Goal: Task Accomplishment & Management: Use online tool/utility

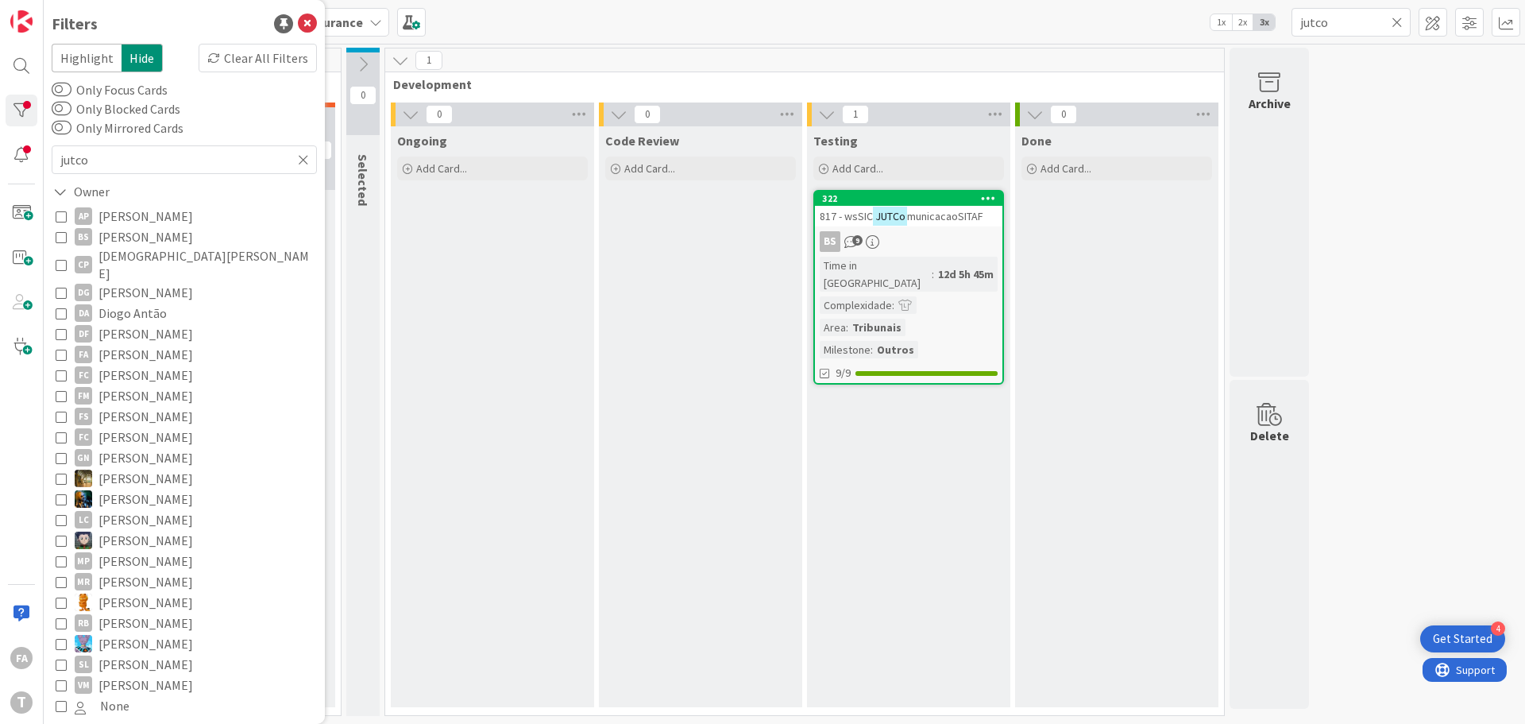
click at [298, 160] on icon at bounding box center [303, 160] width 11 height 14
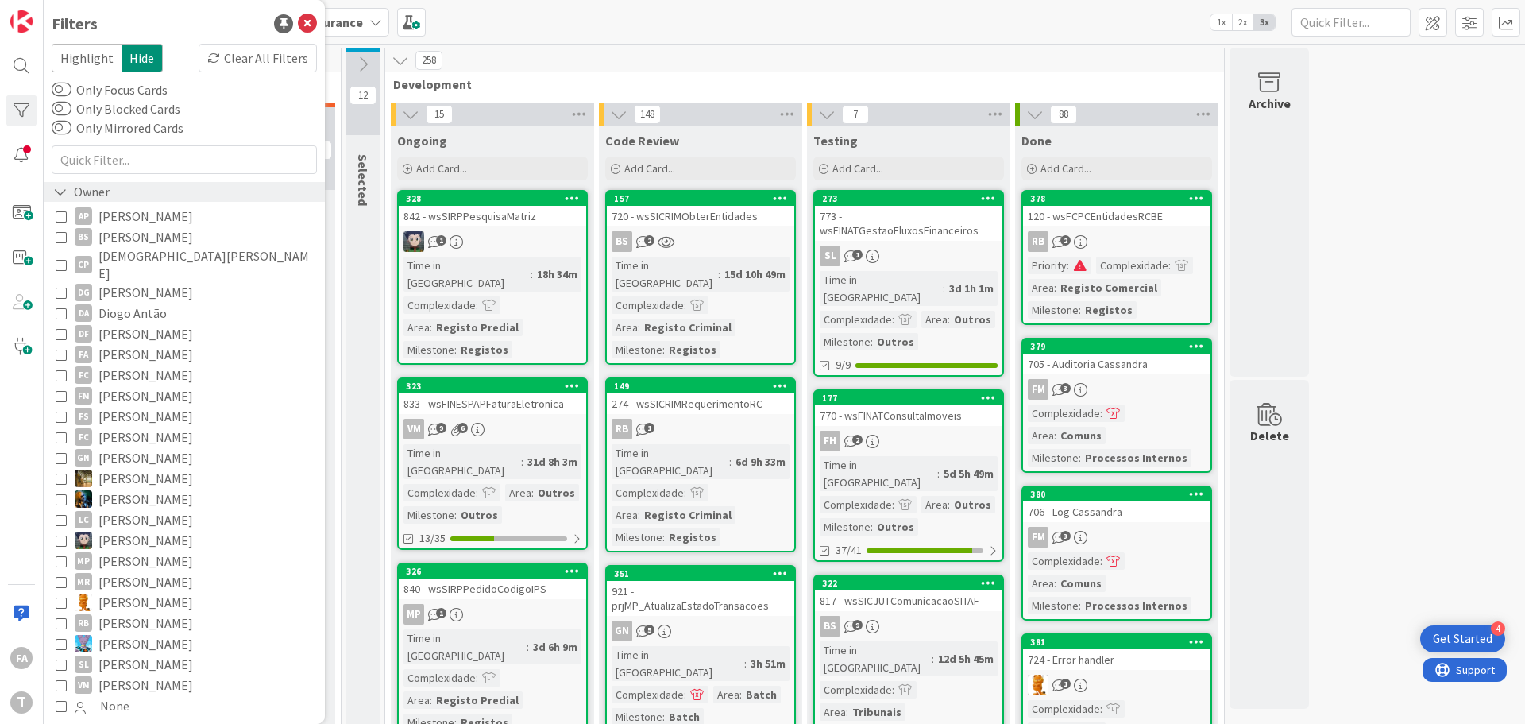
click at [118, 189] on div "Owner" at bounding box center [184, 192] width 281 height 20
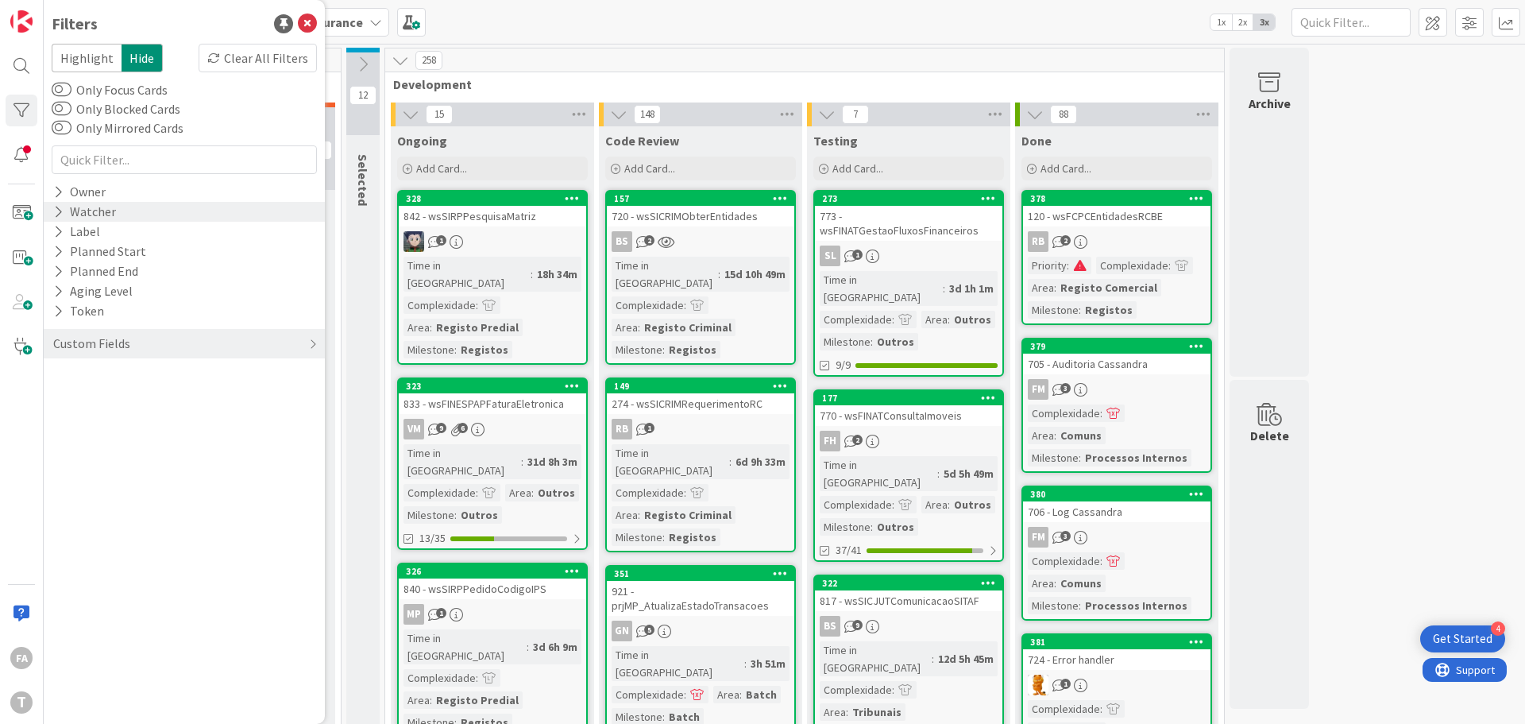
click at [146, 216] on div "Watcher" at bounding box center [184, 212] width 281 height 20
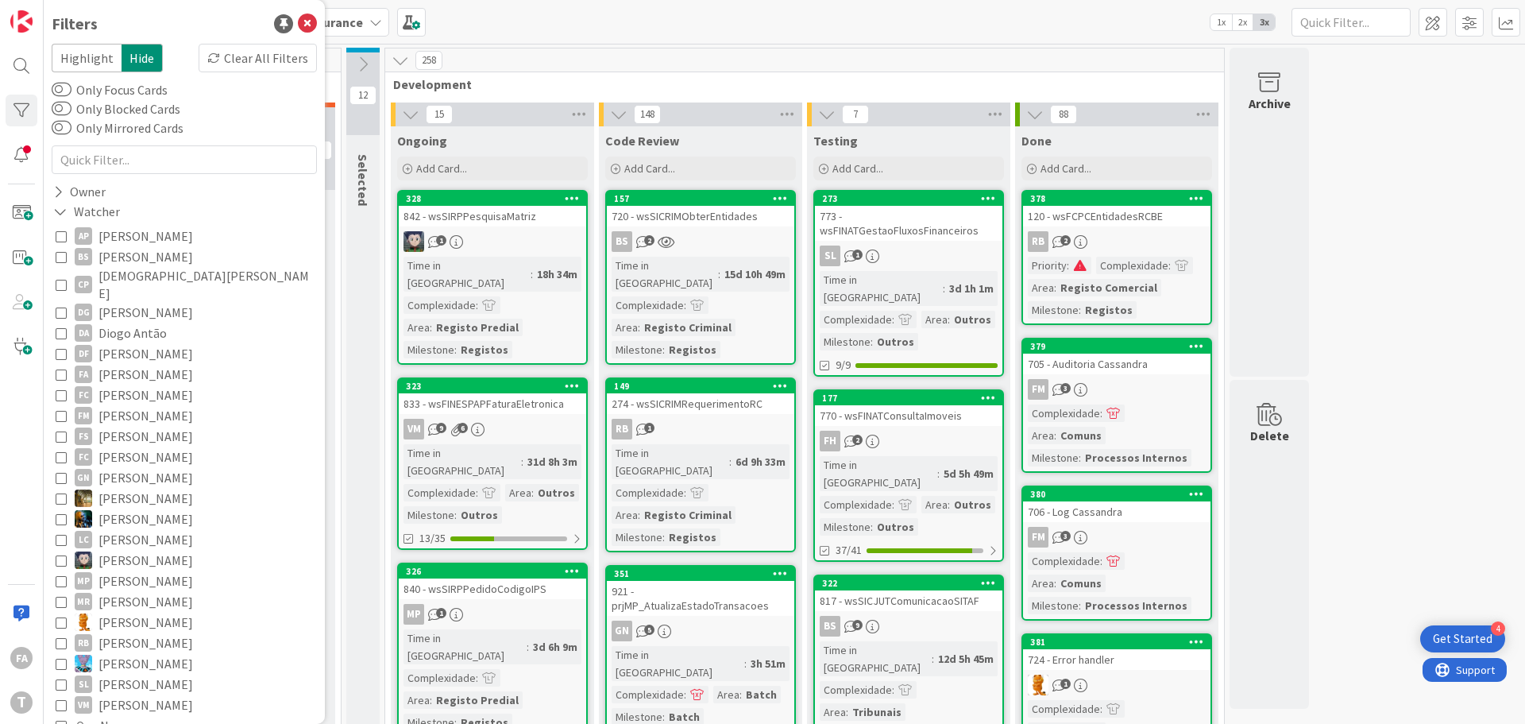
click at [128, 364] on span "[PERSON_NAME]" at bounding box center [146, 374] width 95 height 21
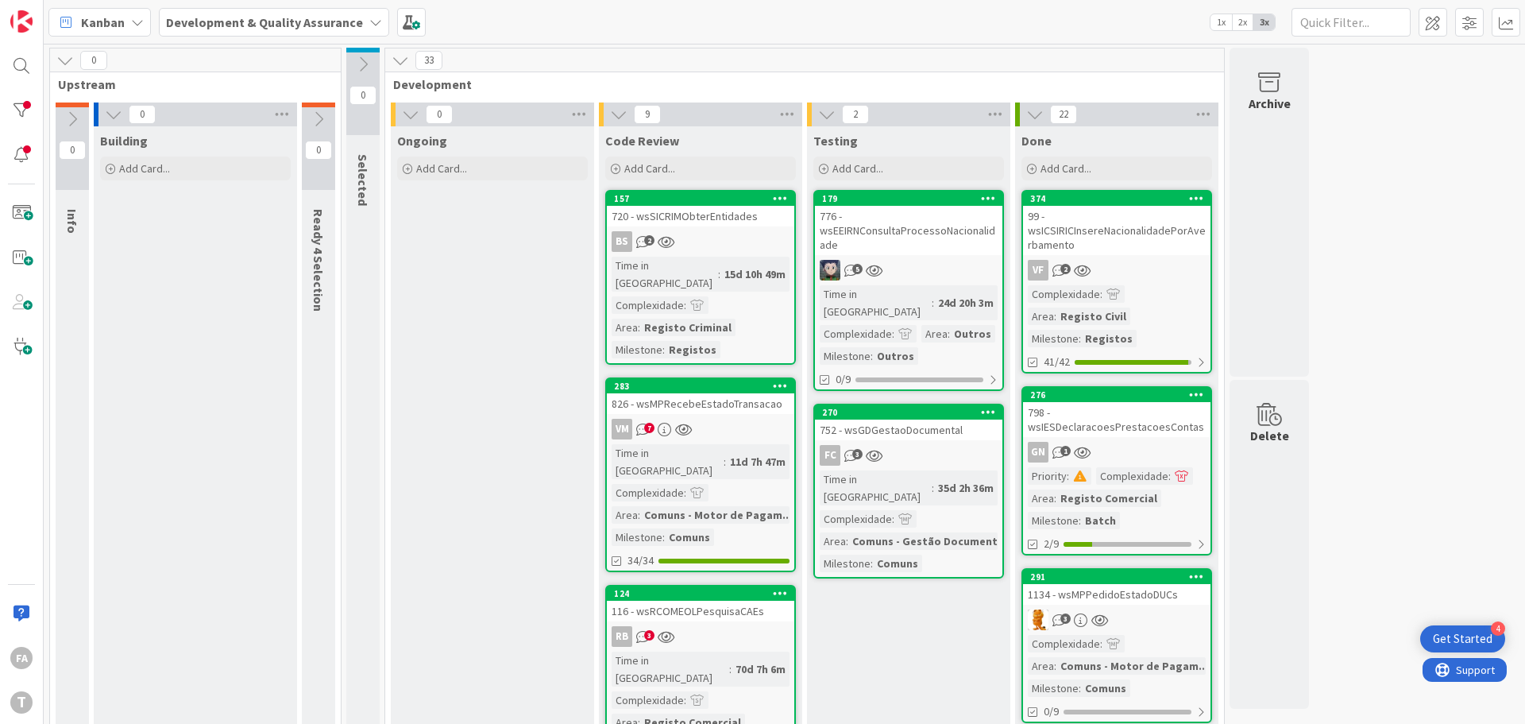
click at [721, 215] on div "720 - wsSICRIMObterEntidades" at bounding box center [700, 216] width 187 height 21
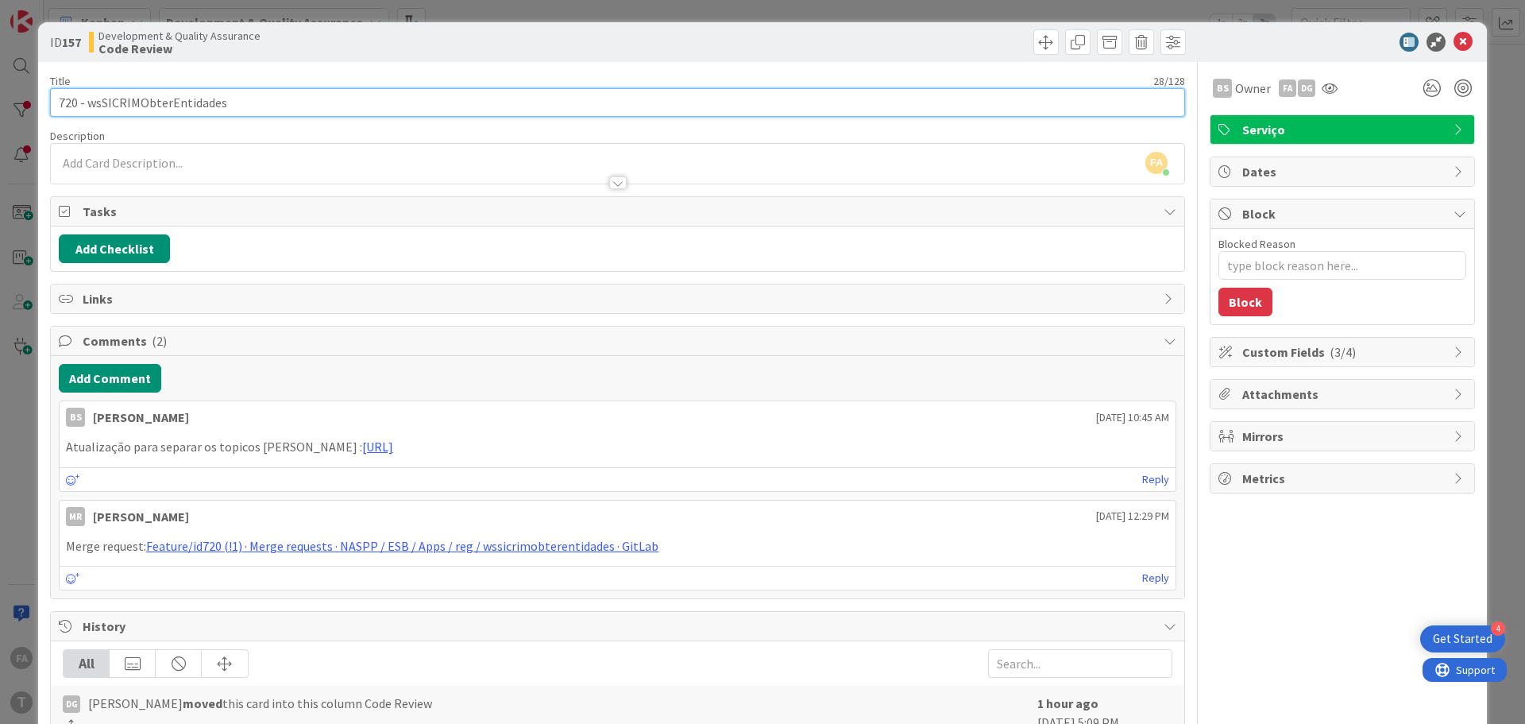
click at [134, 103] on input "720 - wsSICRIMObterEntidades" at bounding box center [617, 102] width 1135 height 29
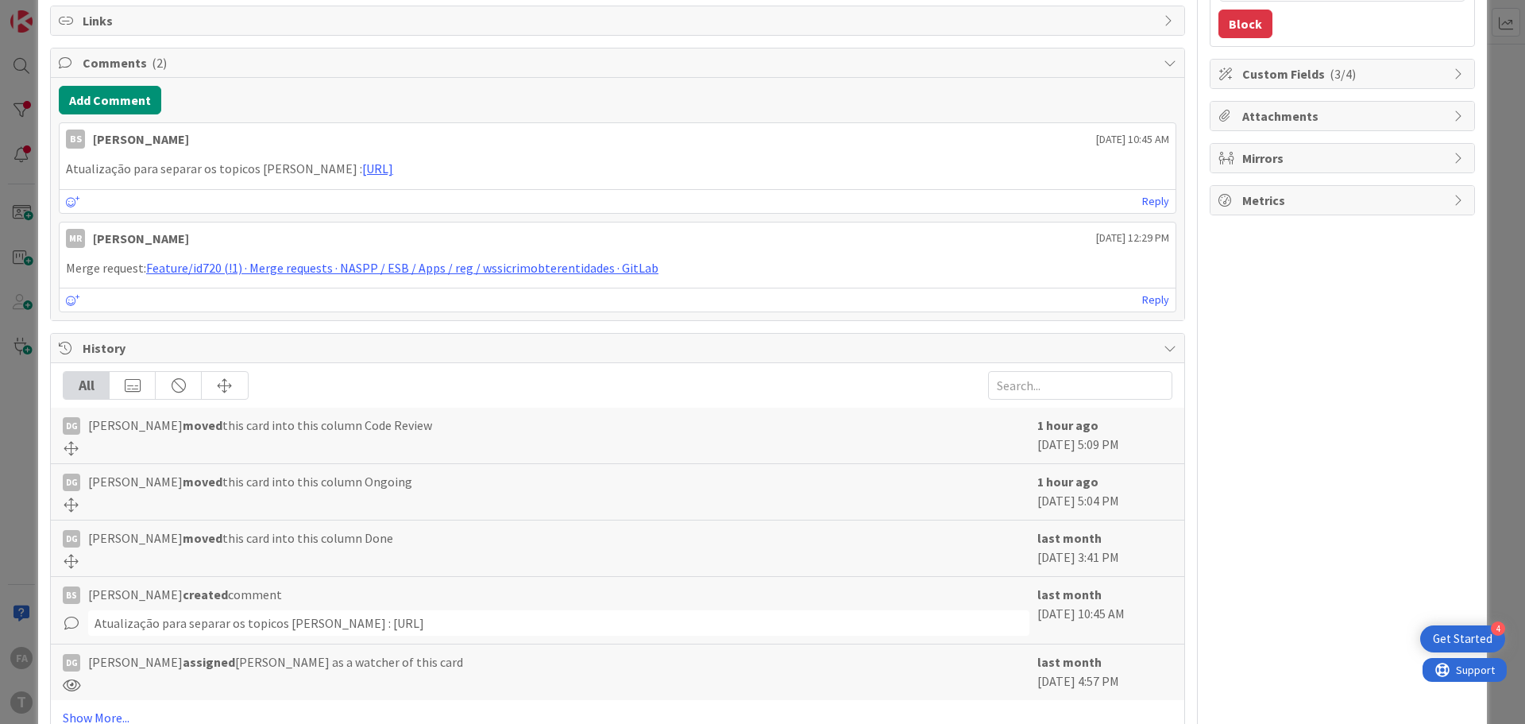
scroll to position [343, 0]
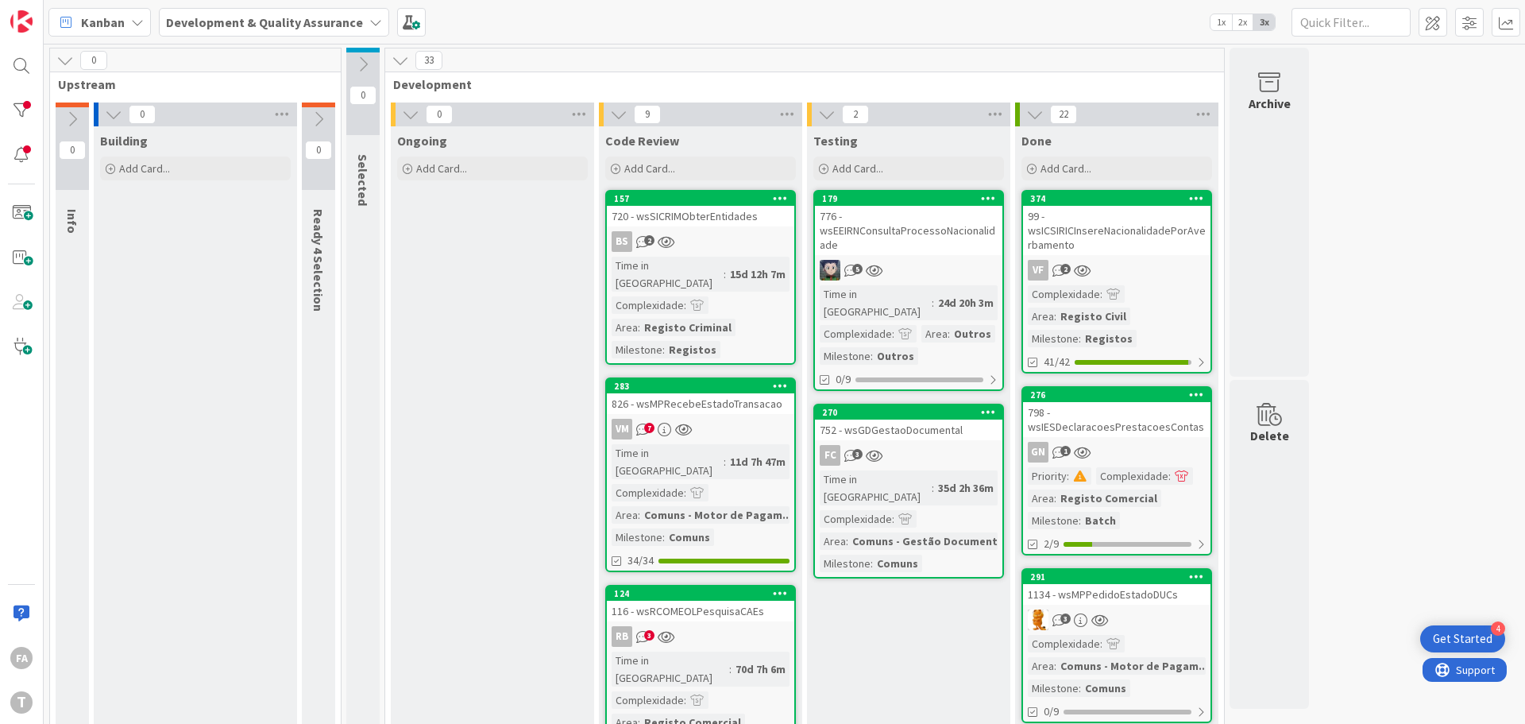
click at [737, 218] on div "720 - wsSICRIMObterEntidades" at bounding box center [700, 216] width 187 height 21
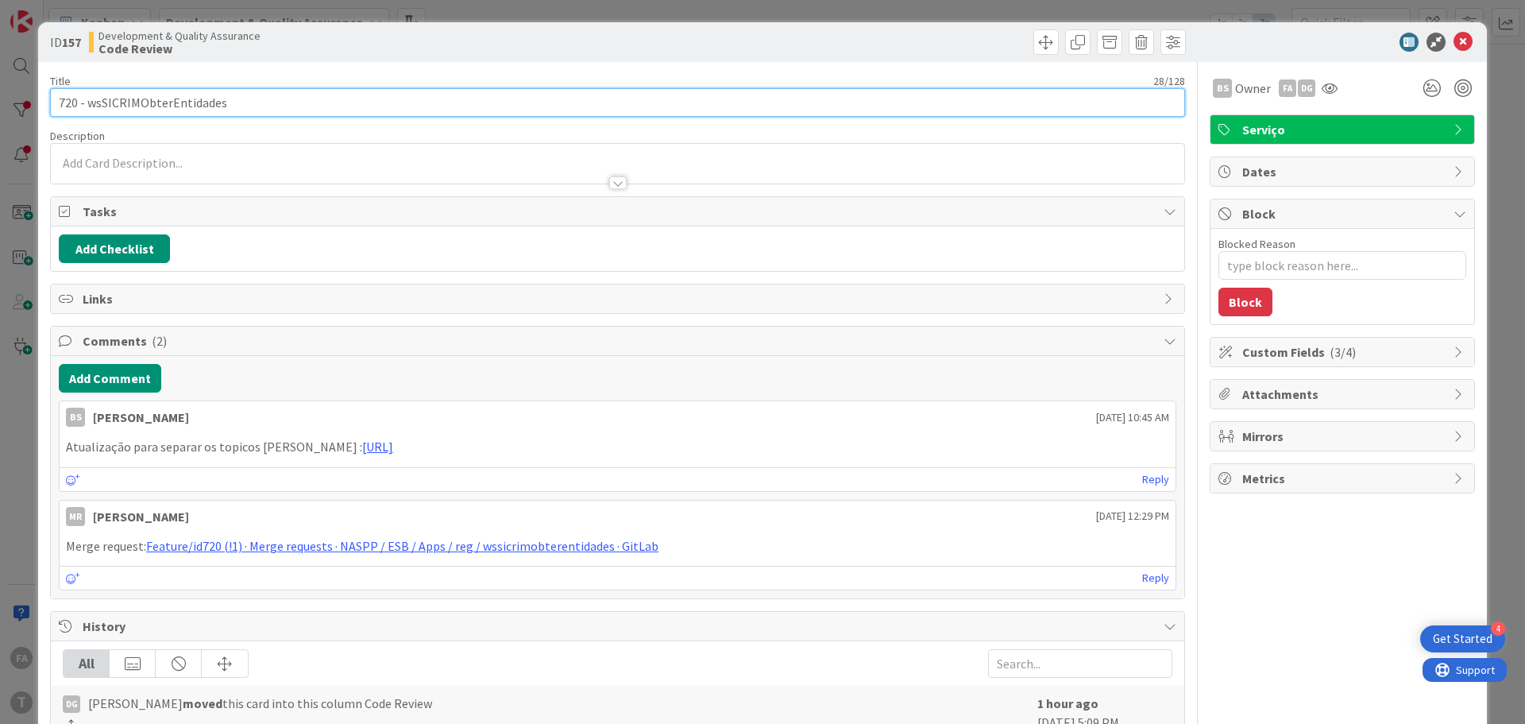
click at [178, 100] on input "720 - wsSICRIMObterEntidades" at bounding box center [617, 102] width 1135 height 29
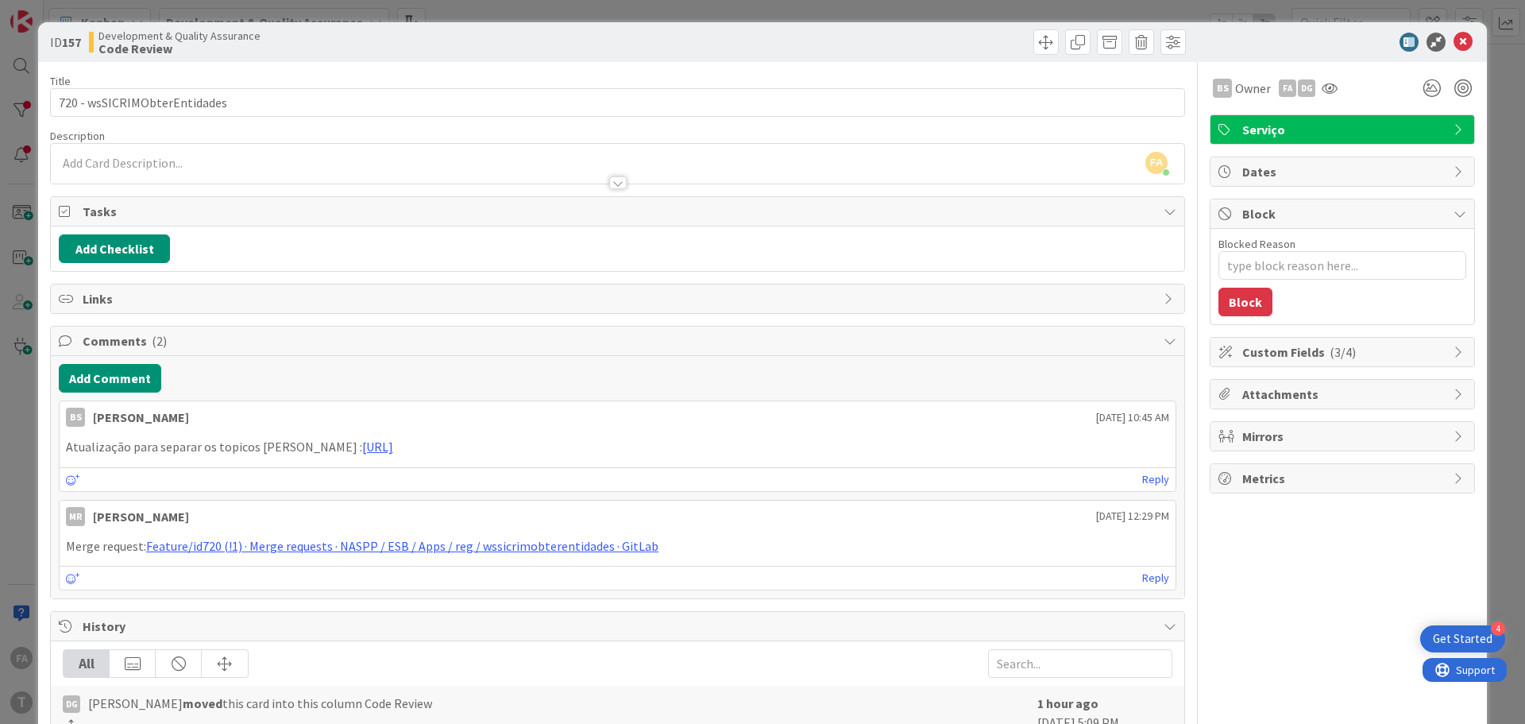
click at [862, 494] on div "BS [PERSON_NAME] [DATE] 10:45 AM Atualização para separar os topicos [PERSON_NA…" at bounding box center [618, 495] width 1118 height 190
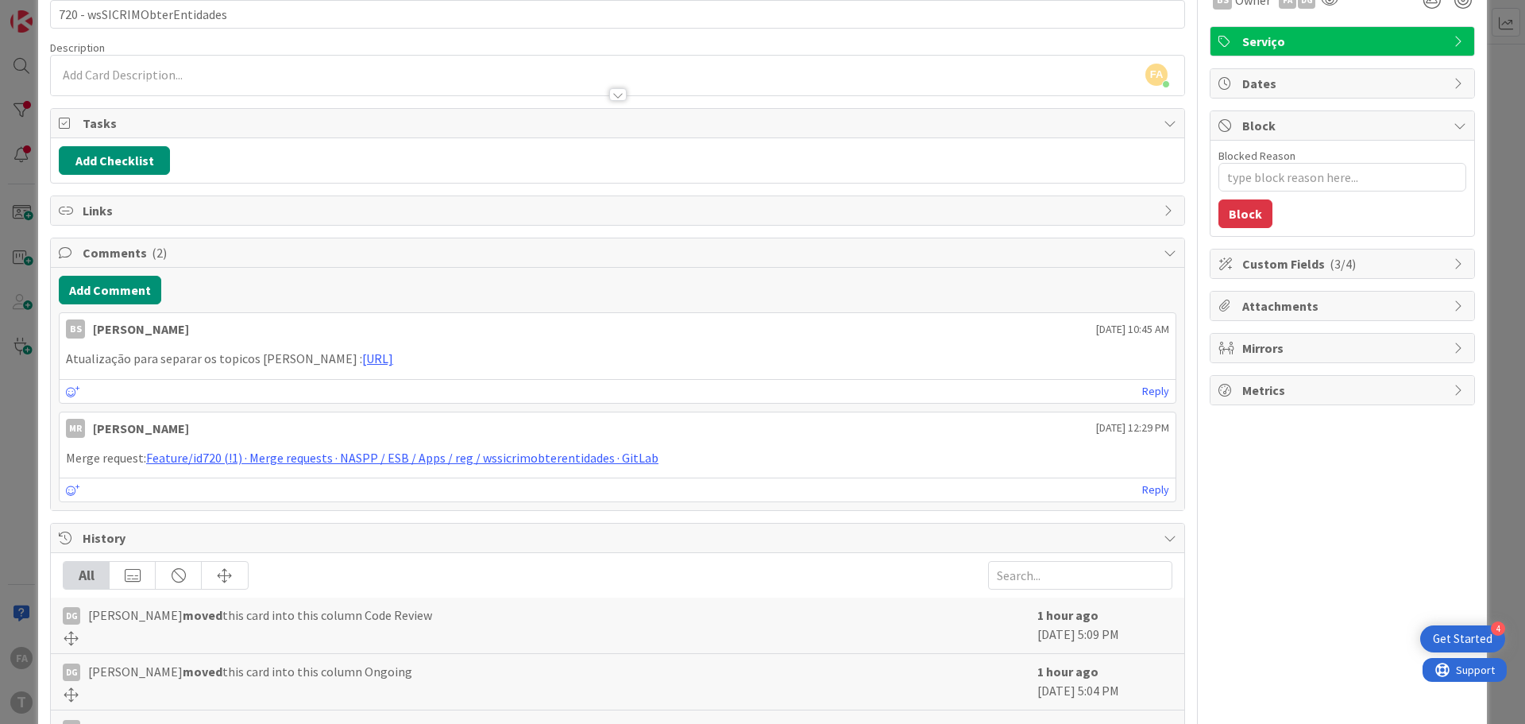
scroll to position [343, 0]
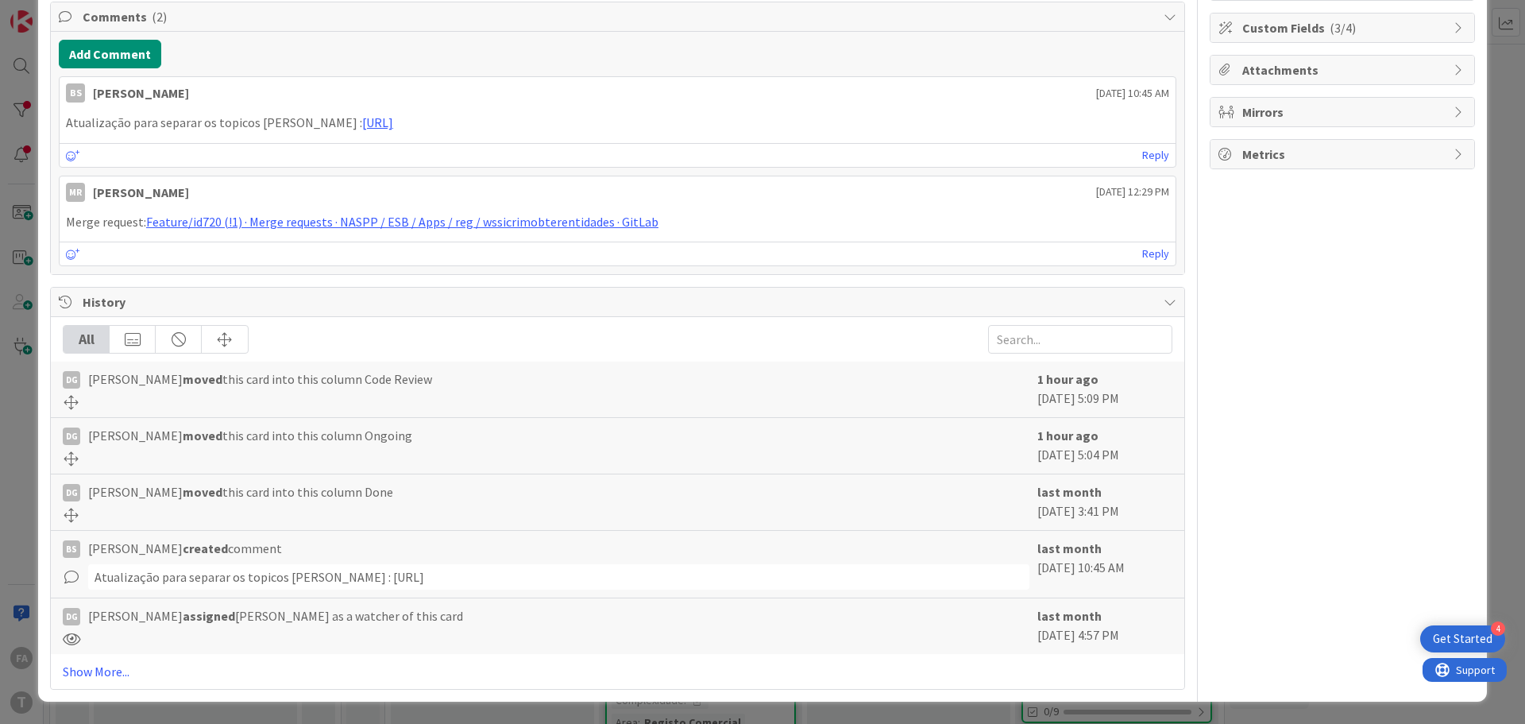
click at [433, 578] on div "Atualização para separar os topicos [PERSON_NAME] : [URL]" at bounding box center [558, 576] width 941 height 25
click at [810, 578] on div "Atualização para separar os topicos [PERSON_NAME] : [URL]" at bounding box center [558, 576] width 941 height 25
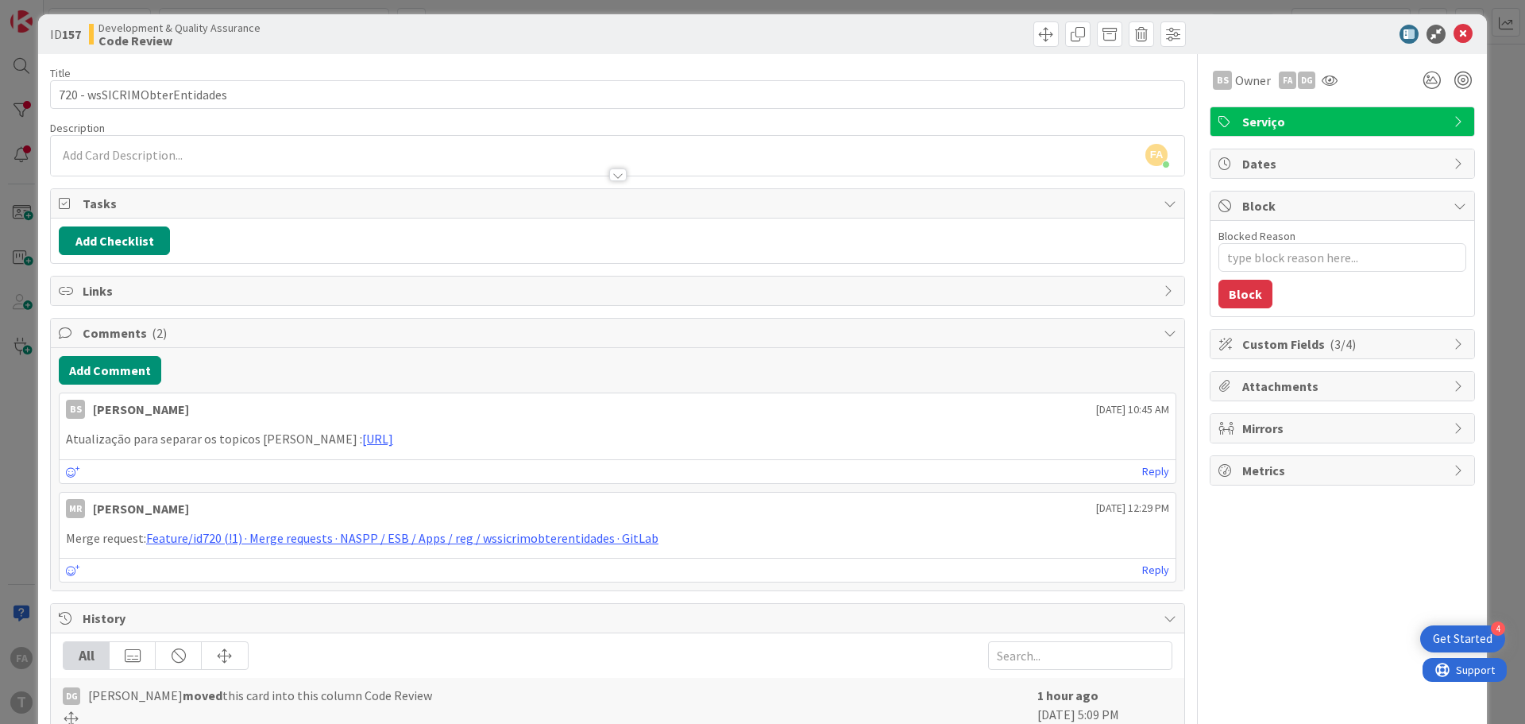
scroll to position [0, 0]
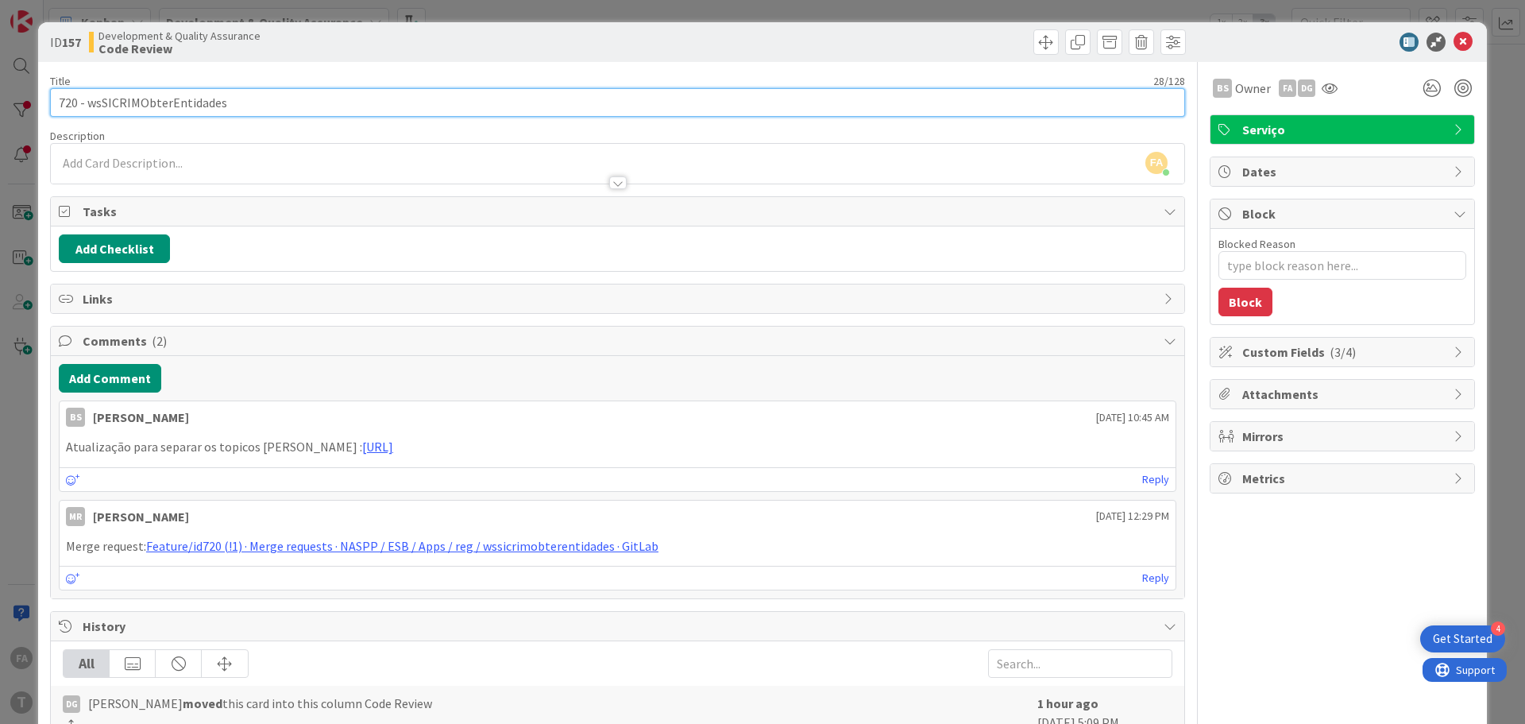
click at [184, 99] on input "720 - wsSICRIMObterEntidades" at bounding box center [617, 102] width 1135 height 29
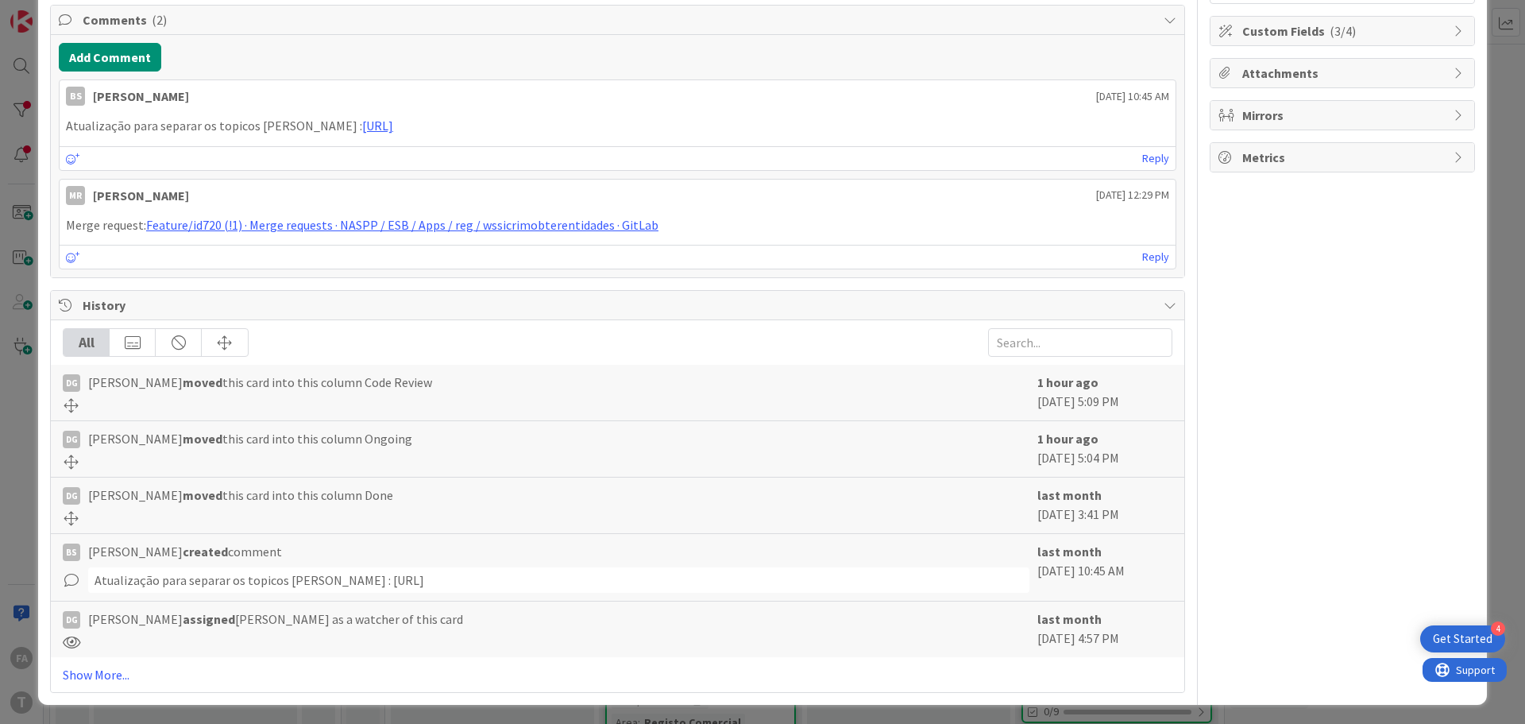
scroll to position [343, 0]
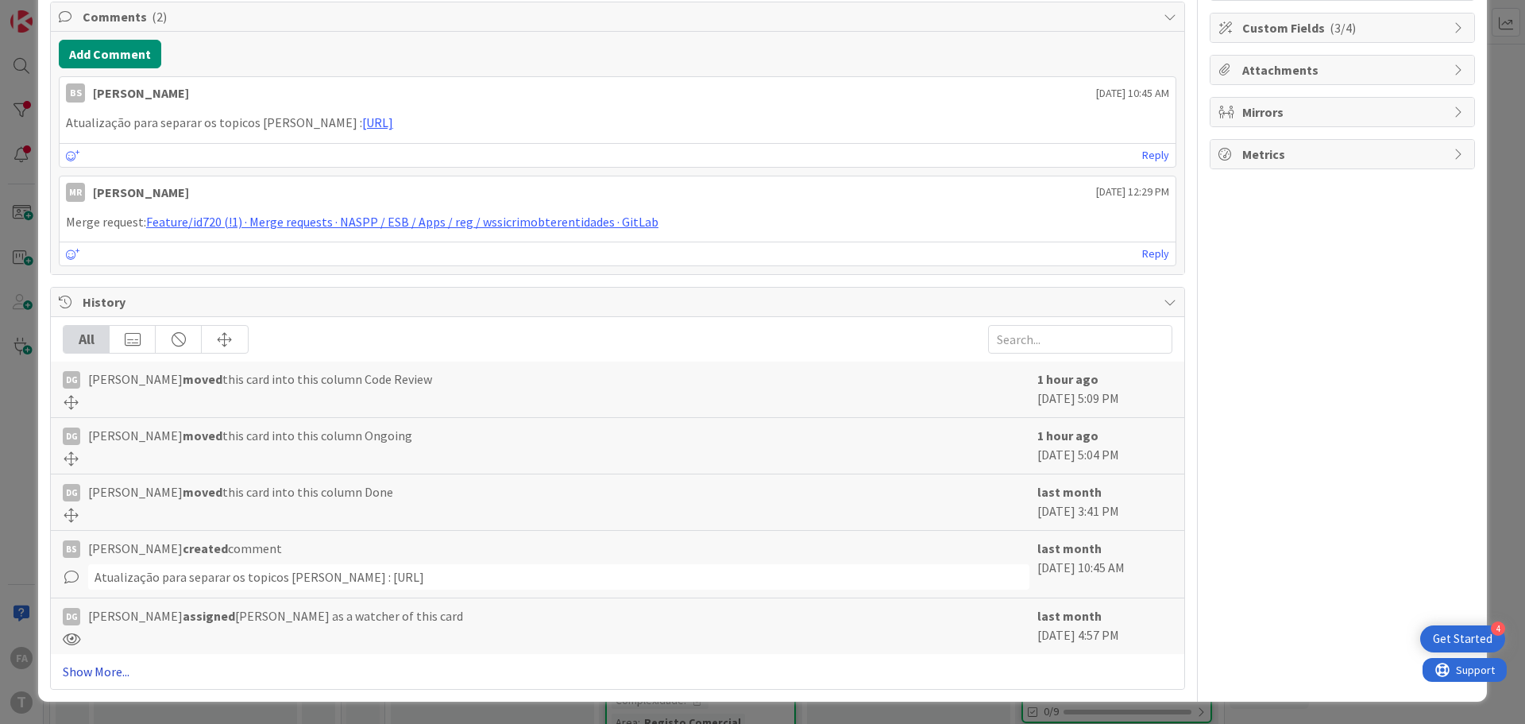
click at [106, 664] on link "Show More..." at bounding box center [618, 671] width 1110 height 19
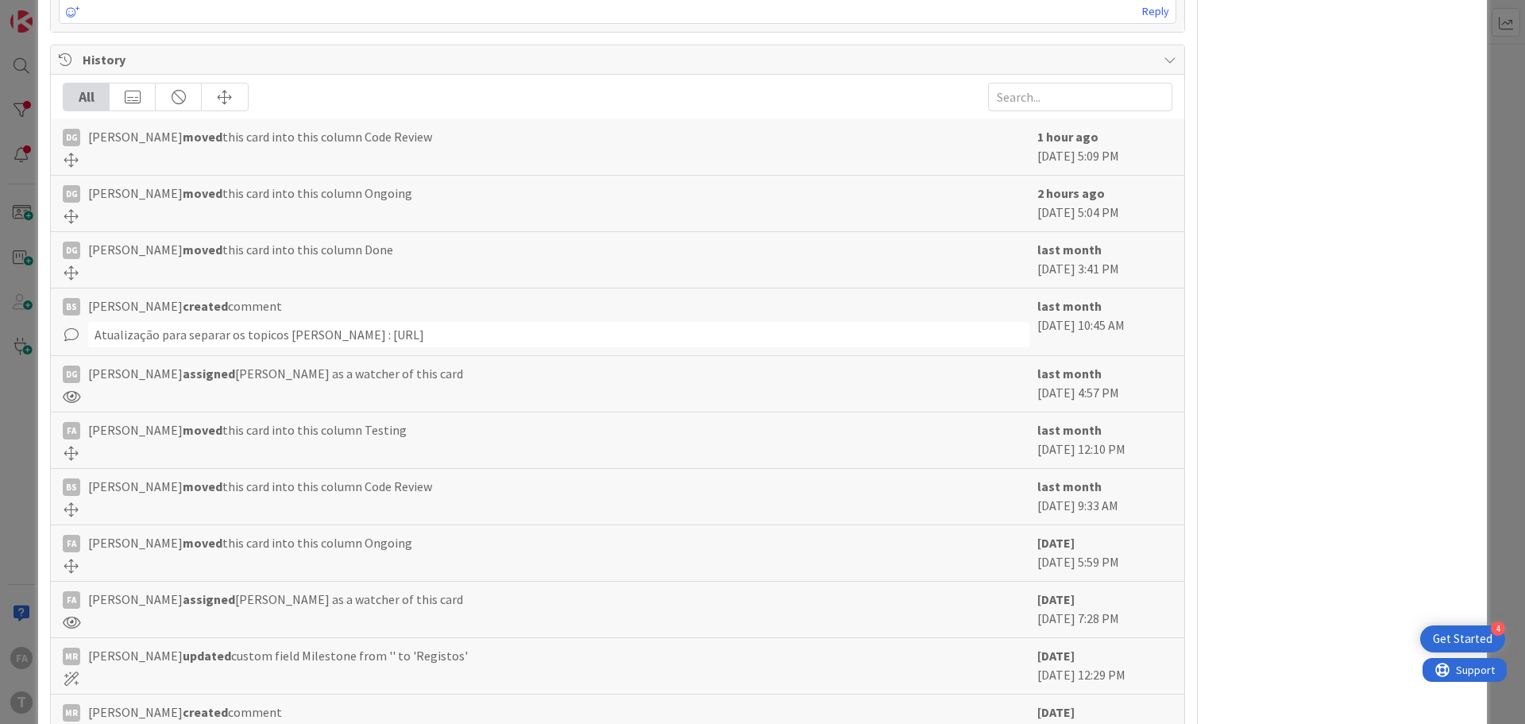
scroll to position [581, 0]
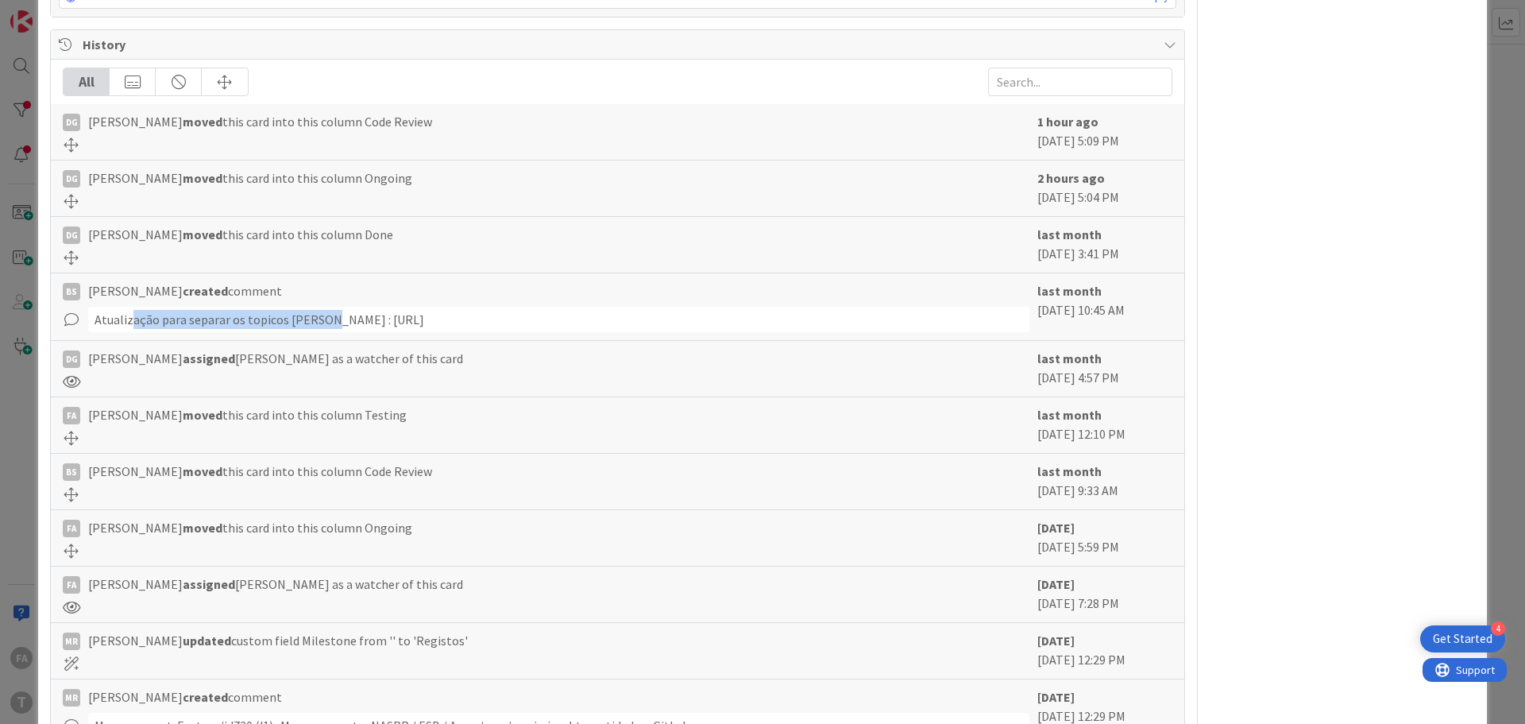
drag, startPoint x: 132, startPoint y: 319, endPoint x: 346, endPoint y: 319, distance: 214.5
click at [346, 319] on div "Atualização para separar os topicos [PERSON_NAME] : [URL]" at bounding box center [558, 319] width 941 height 25
click at [442, 332] on div "Atualização para separar os topicos [PERSON_NAME] : [URL]" at bounding box center [558, 319] width 941 height 25
click at [596, 332] on div "Atualização para separar os topicos [PERSON_NAME] : [URL]" at bounding box center [558, 319] width 941 height 25
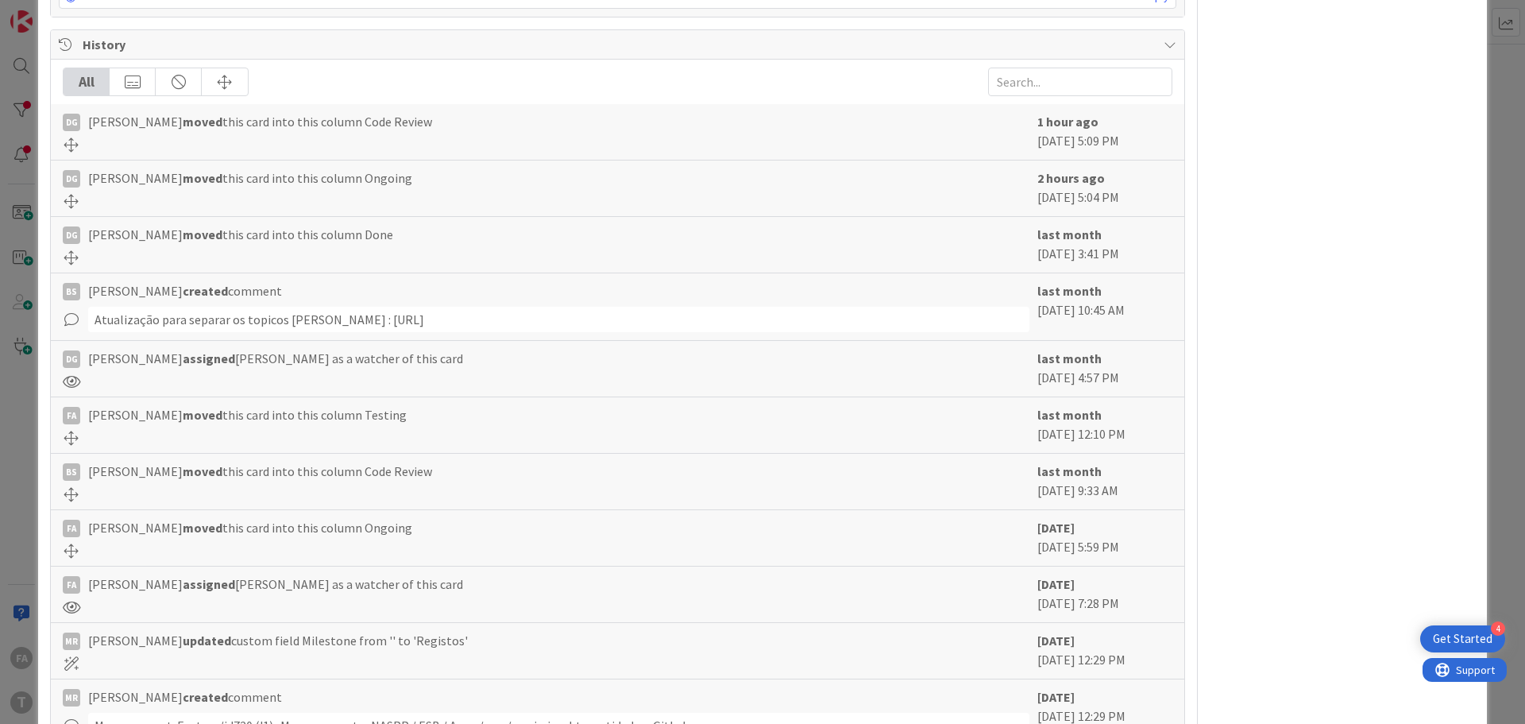
click at [700, 332] on div "Atualização para separar os topicos [PERSON_NAME] : [URL]" at bounding box center [558, 319] width 941 height 25
click at [820, 330] on div "Atualização para separar os topicos [PERSON_NAME] : [URL]" at bounding box center [558, 319] width 941 height 25
type textarea "x"
